Goal: Find specific page/section: Find specific page/section

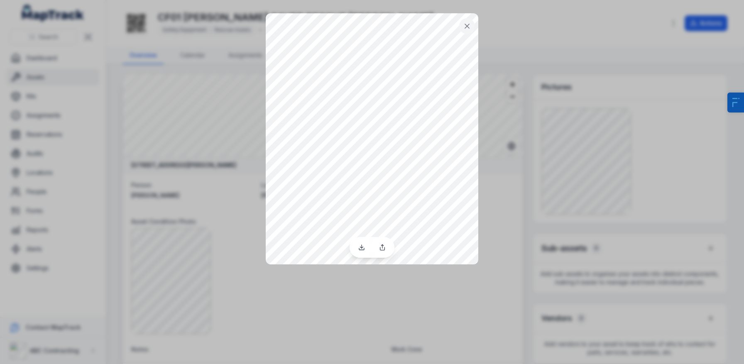
click at [370, 304] on div at bounding box center [372, 182] width 744 height 364
click at [466, 26] on icon at bounding box center [467, 26] width 8 height 8
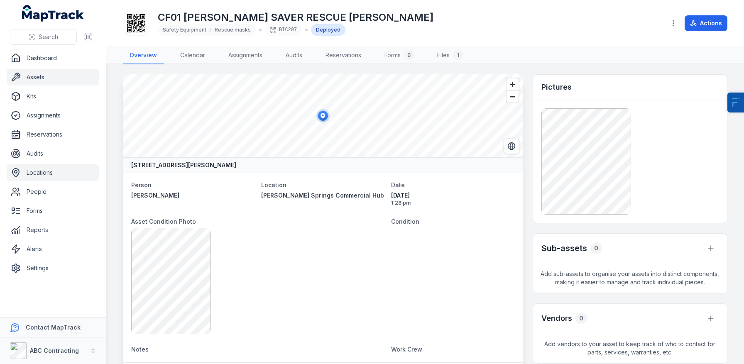
click at [58, 169] on link "Locations" at bounding box center [53, 172] width 93 height 17
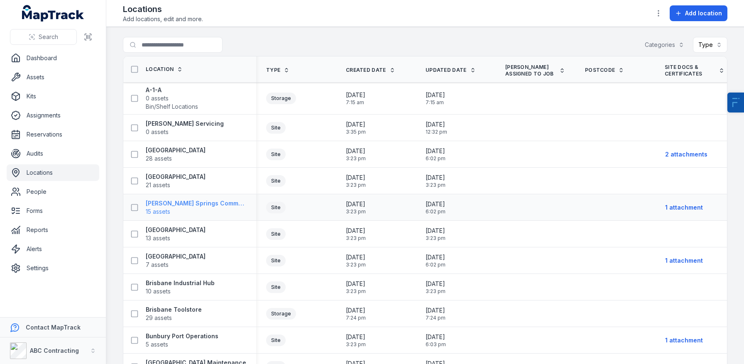
scroll to position [44, 0]
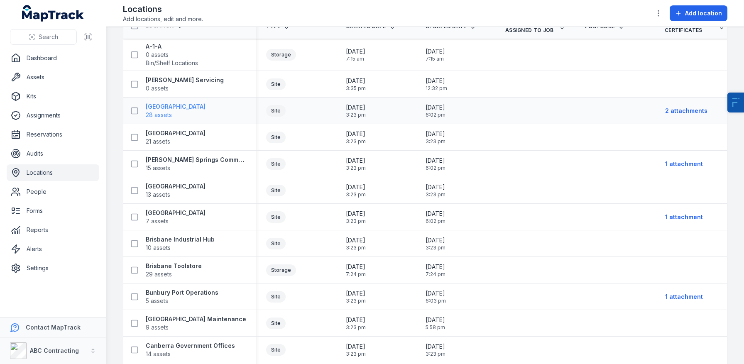
click at [178, 108] on strong "[GEOGRAPHIC_DATA]" at bounding box center [176, 107] width 60 height 8
